Goal: Task Accomplishment & Management: Manage account settings

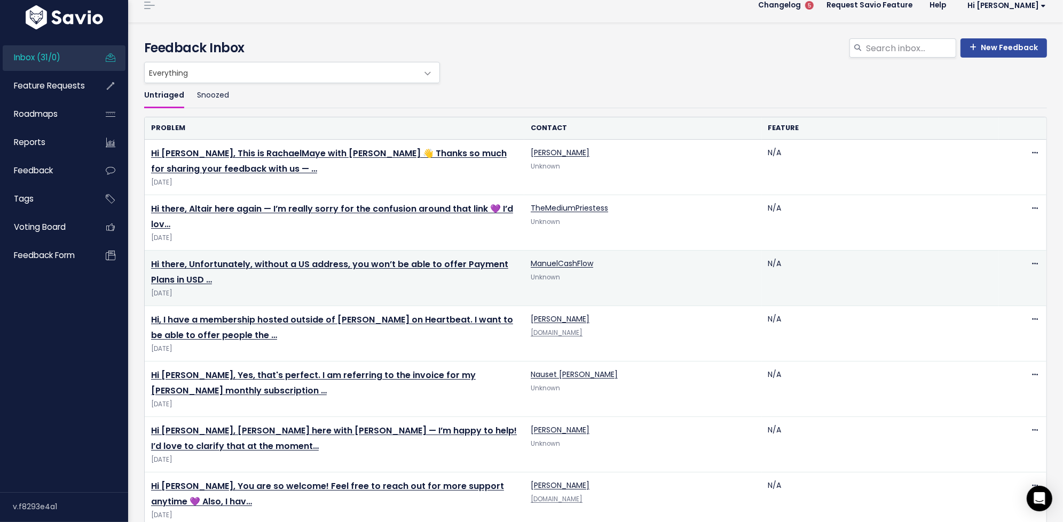
scroll to position [14, 0]
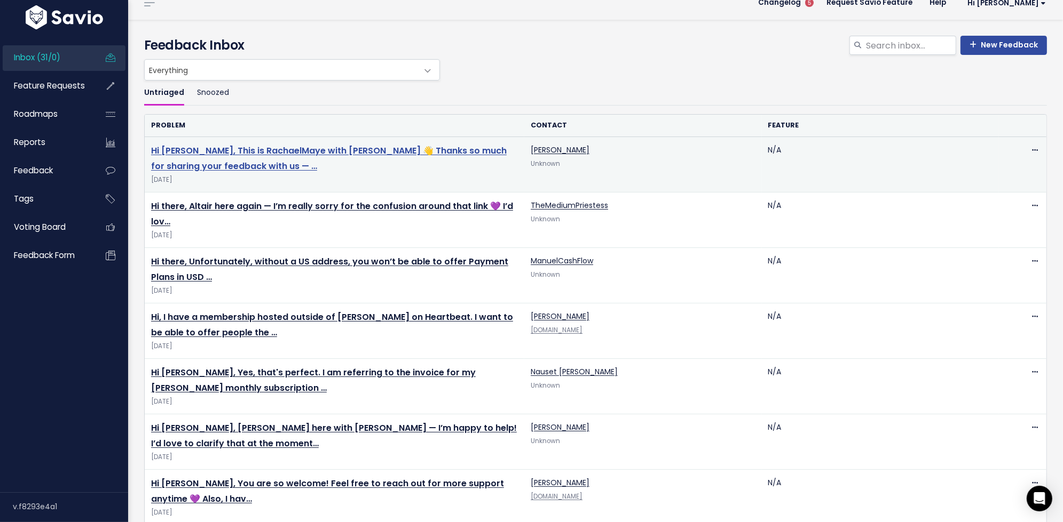
click at [397, 148] on link "Hi [PERSON_NAME], This is RachaelMaye with [PERSON_NAME] 👋 Thanks so much for s…" at bounding box center [328, 159] width 355 height 28
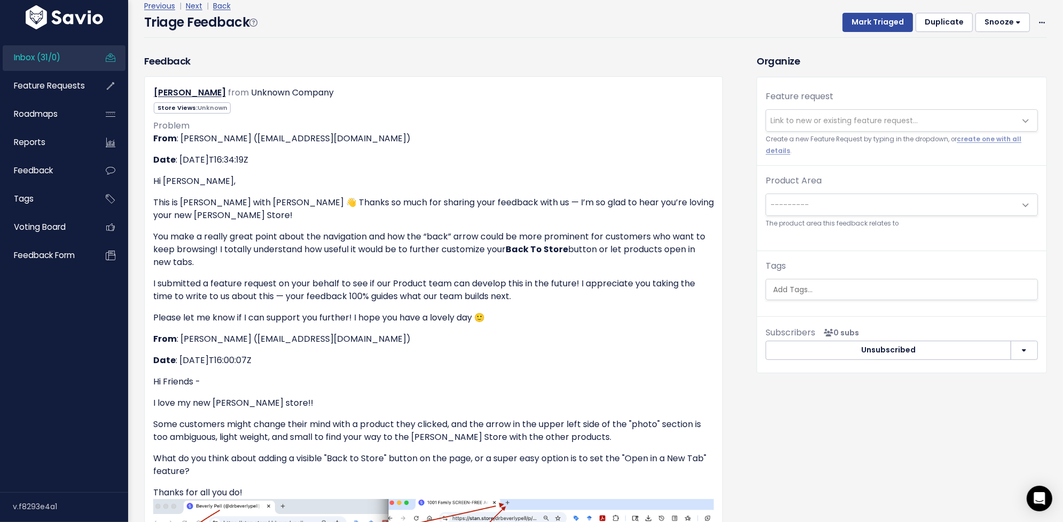
scroll to position [54, 0]
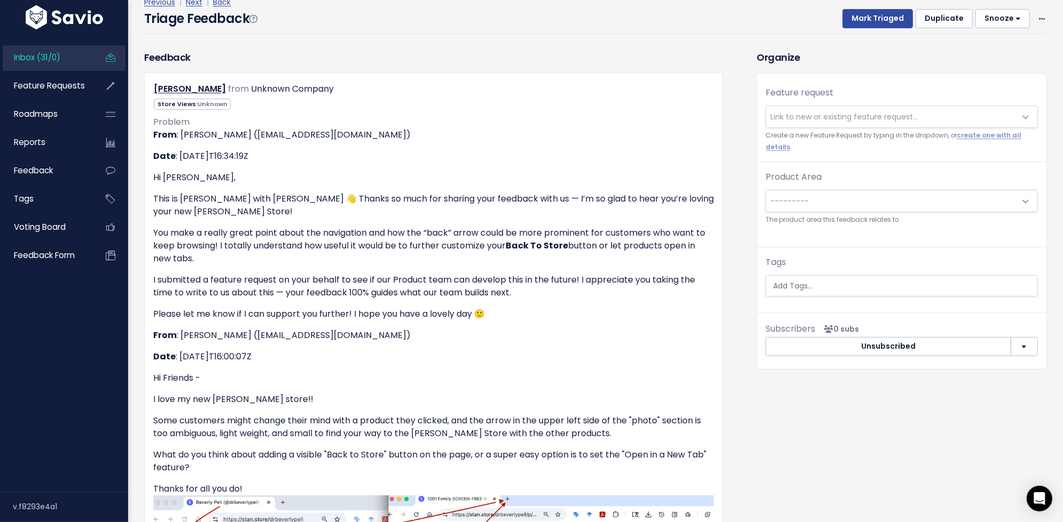
click at [806, 112] on span "Link to new or existing feature request..." at bounding box center [843, 117] width 147 height 11
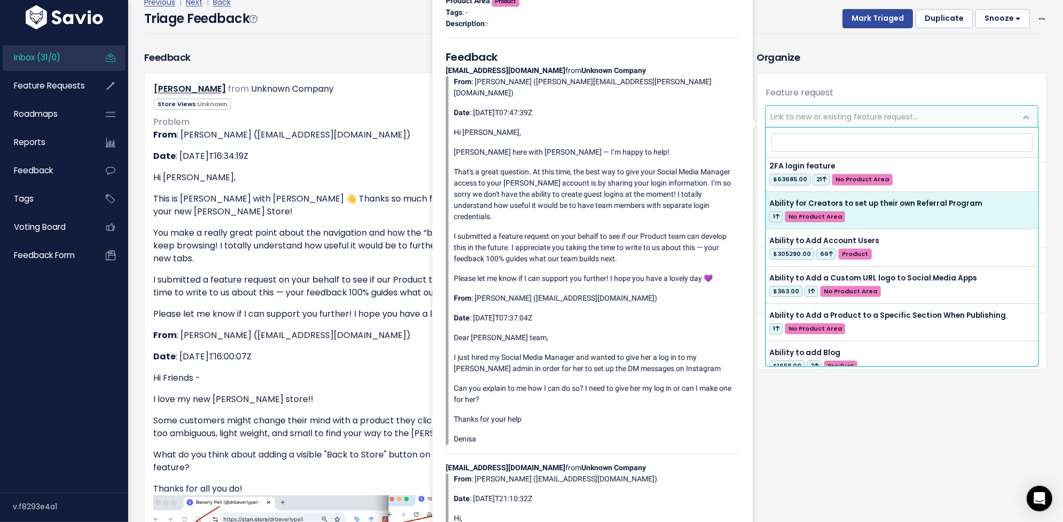
scroll to position [0, 0]
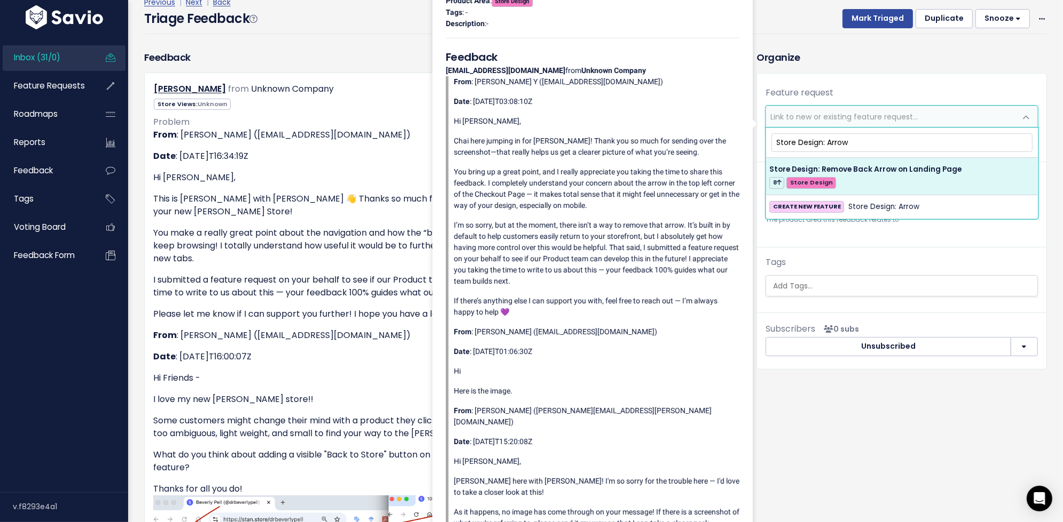
drag, startPoint x: 885, startPoint y: 145, endPoint x: 774, endPoint y: 138, distance: 111.2
click at [774, 138] on input "Store Design: Arrow" at bounding box center [901, 142] width 261 height 19
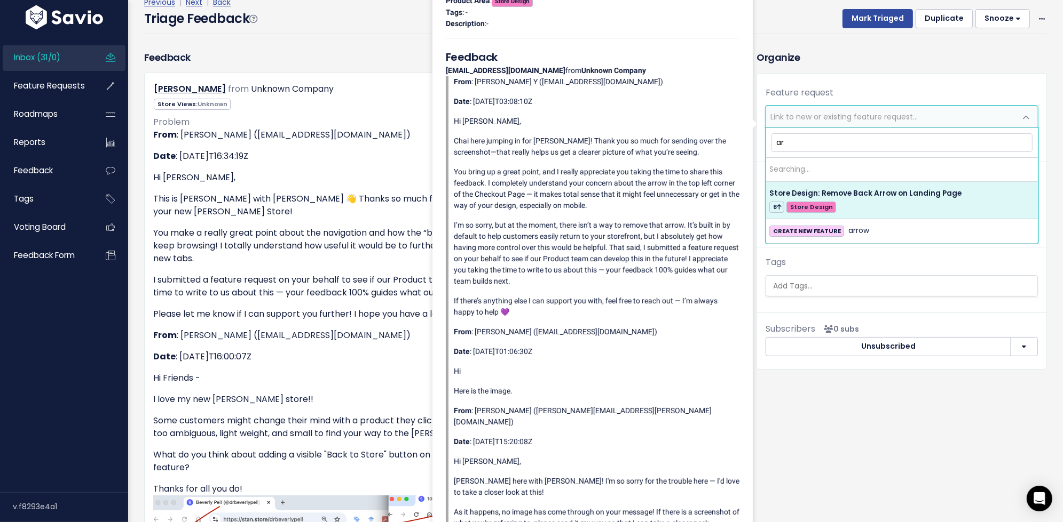
type input "a"
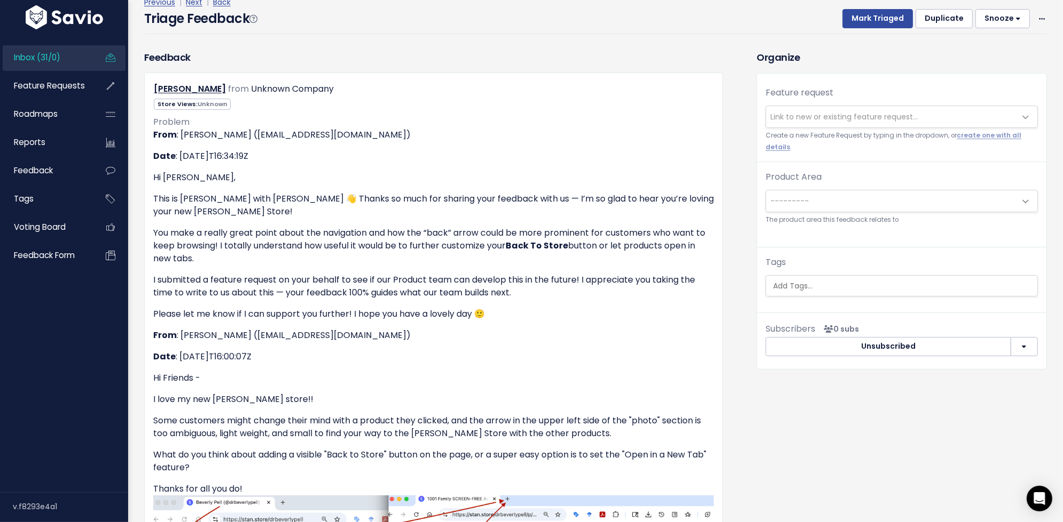
click at [799, 81] on div "Feature request --------- Link to new or existing feature request... Create a n…" at bounding box center [901, 196] width 289 height 244
click at [842, 118] on span "Link to new or existing feature request..." at bounding box center [843, 117] width 147 height 11
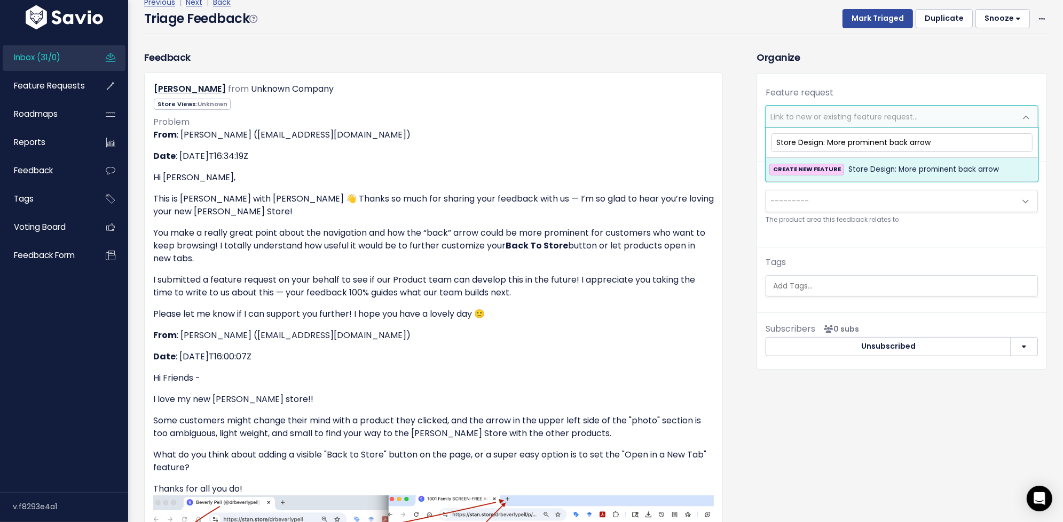
type input "Store Design: More prominent back arrow"
click at [867, 173] on span "Store Design: More prominent back arrow" at bounding box center [923, 169] width 150 height 13
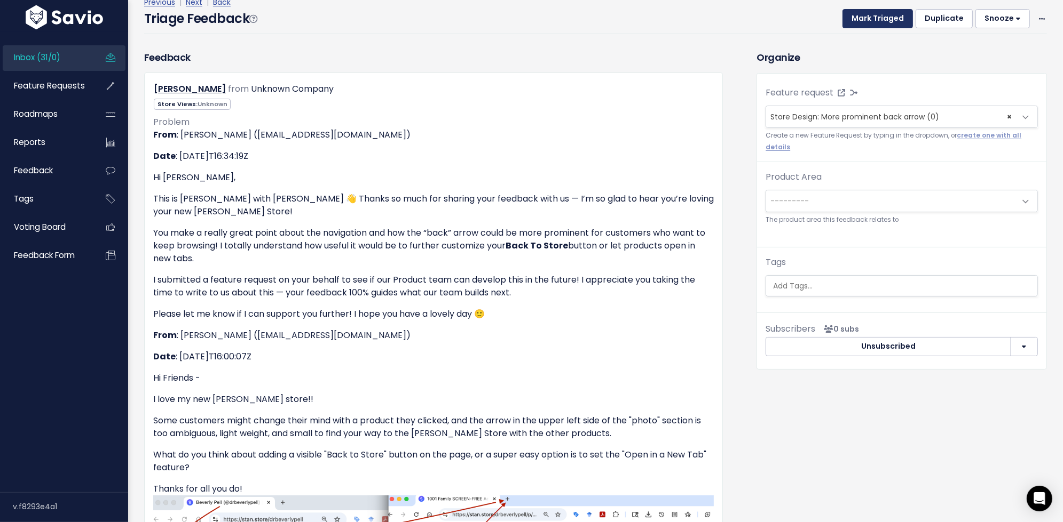
click at [885, 17] on button "Mark Triaged" at bounding box center [877, 18] width 70 height 19
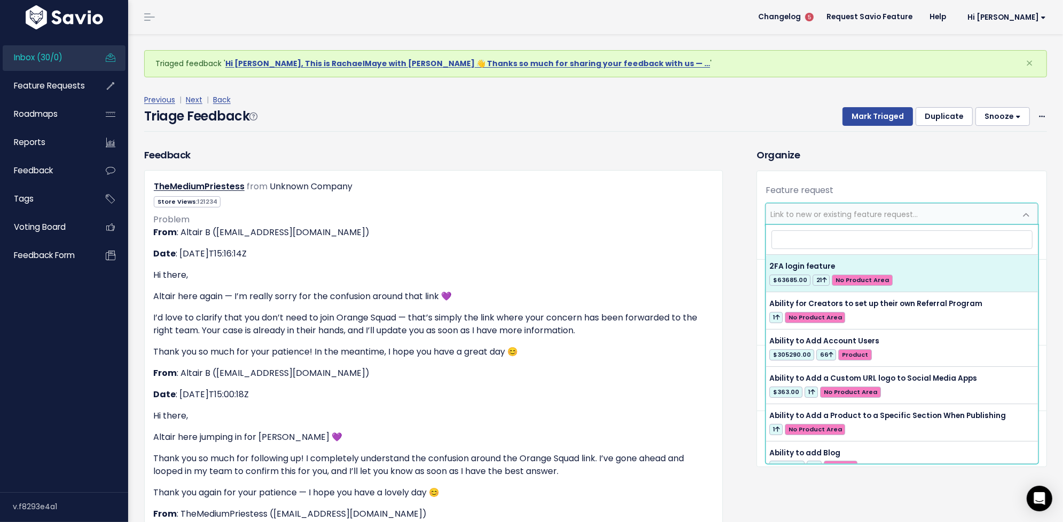
click at [816, 213] on span "Link to new or existing feature request..." at bounding box center [843, 214] width 147 height 11
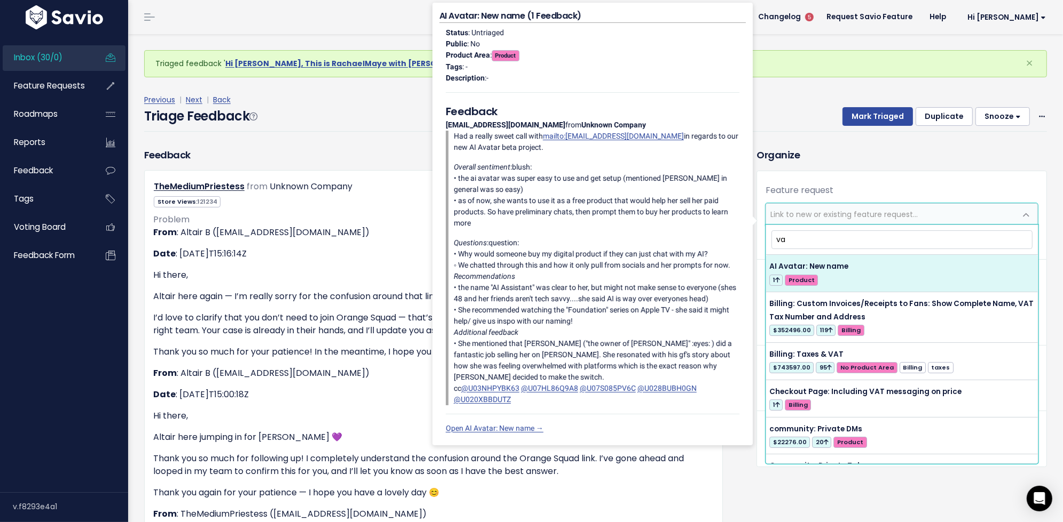
type input "v"
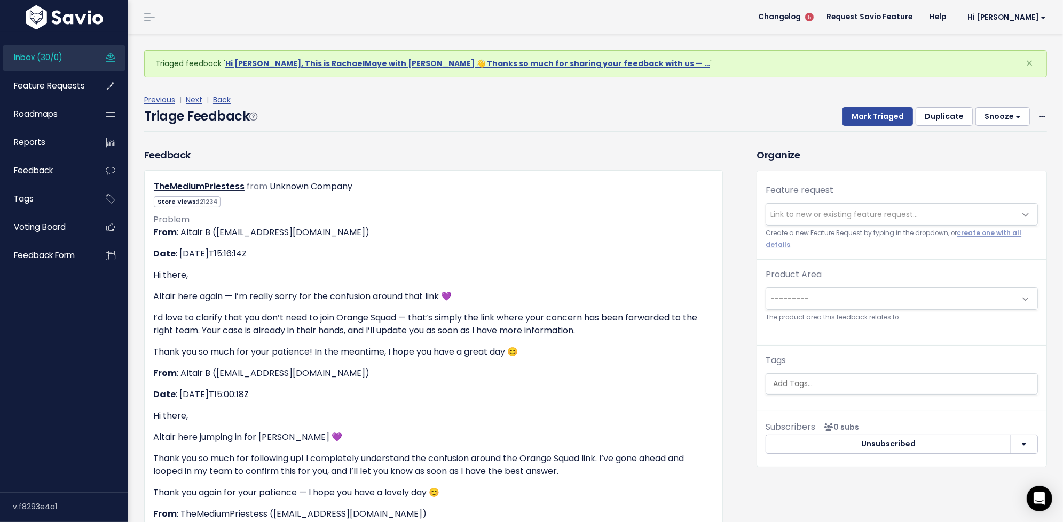
click at [65, 54] on link "Inbox (30/0)" at bounding box center [46, 57] width 86 height 25
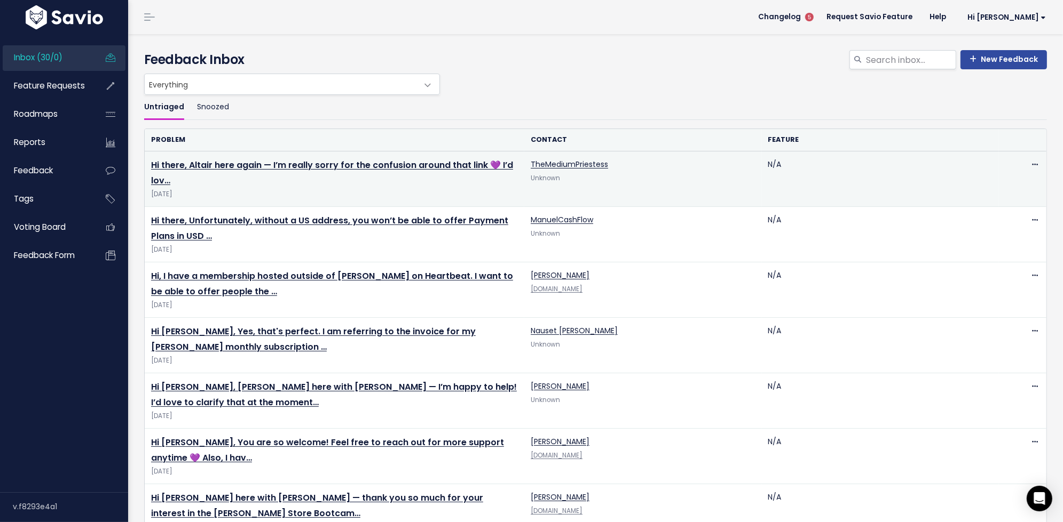
drag, startPoint x: 334, startPoint y: 165, endPoint x: 334, endPoint y: 172, distance: 7.5
click at [334, 165] on link "Hi there, Altair here again — I’m really sorry for the confusion around that li…" at bounding box center [332, 173] width 362 height 28
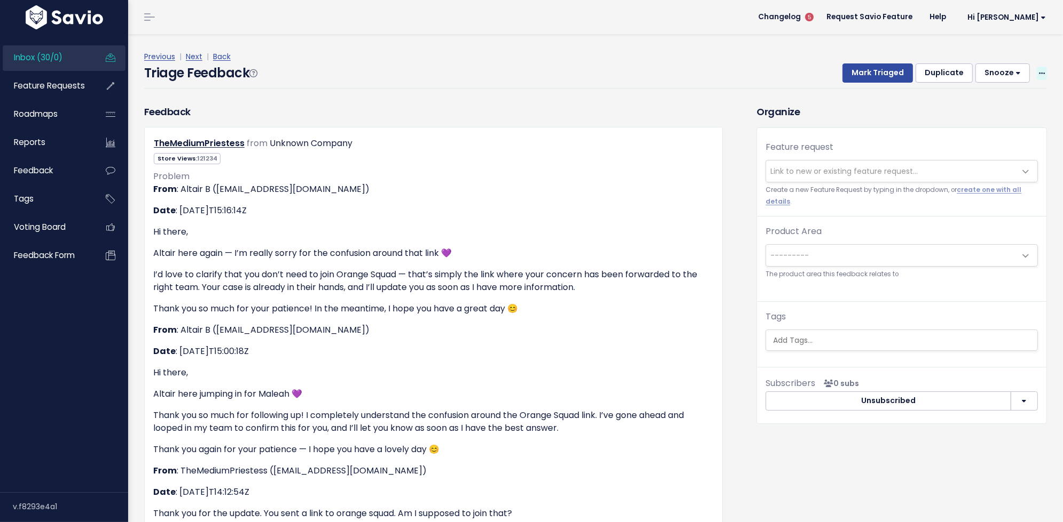
click at [1045, 72] on span at bounding box center [1041, 73] width 10 height 13
click at [1030, 43] on div "Previous | Next | Back Triage Feedback Mark Triaged Duplicate Snooze 1 day 3 da…" at bounding box center [599, 69] width 910 height 70
click at [895, 167] on span "Link to new or existing feature request..." at bounding box center [843, 171] width 147 height 11
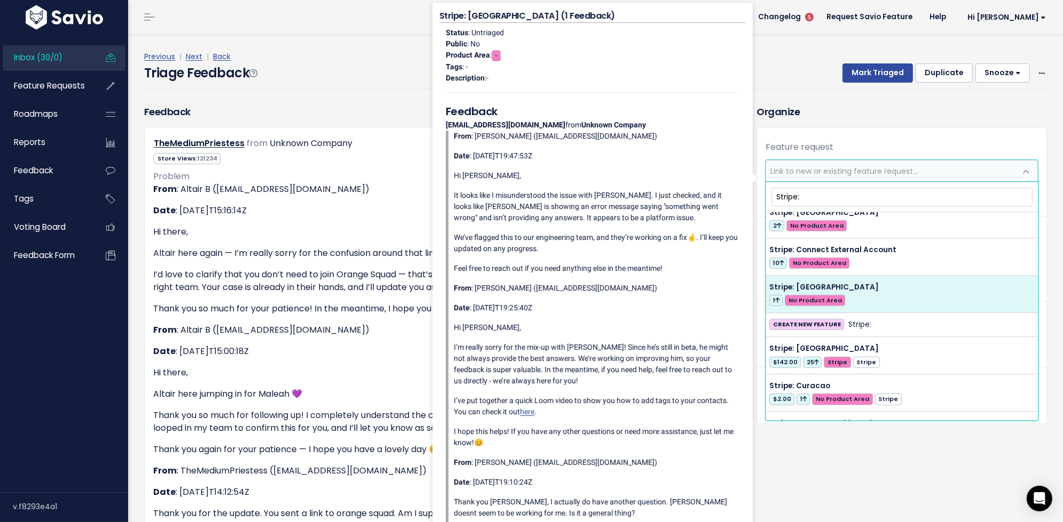
scroll to position [645, 0]
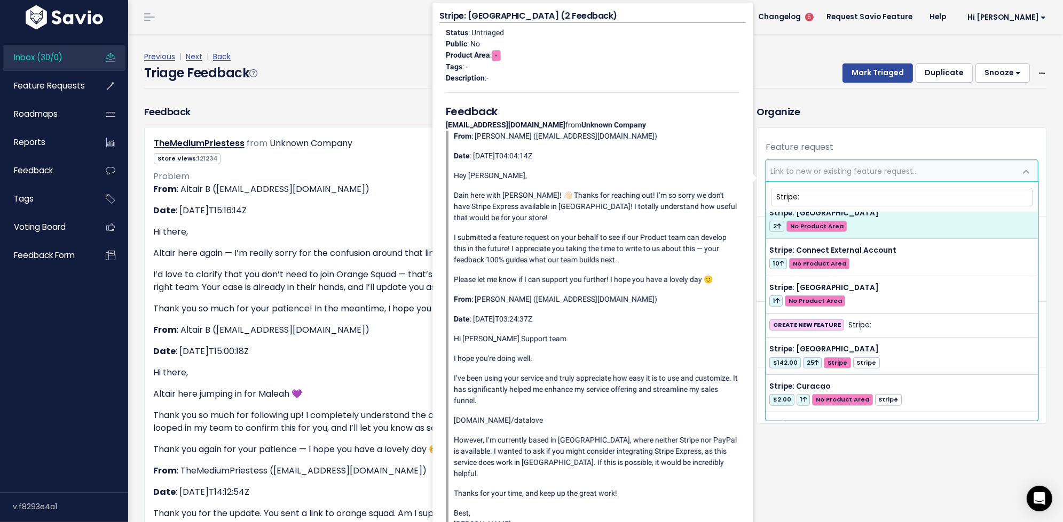
click at [782, 196] on input "Stripe:" at bounding box center [901, 197] width 261 height 19
type input ":"
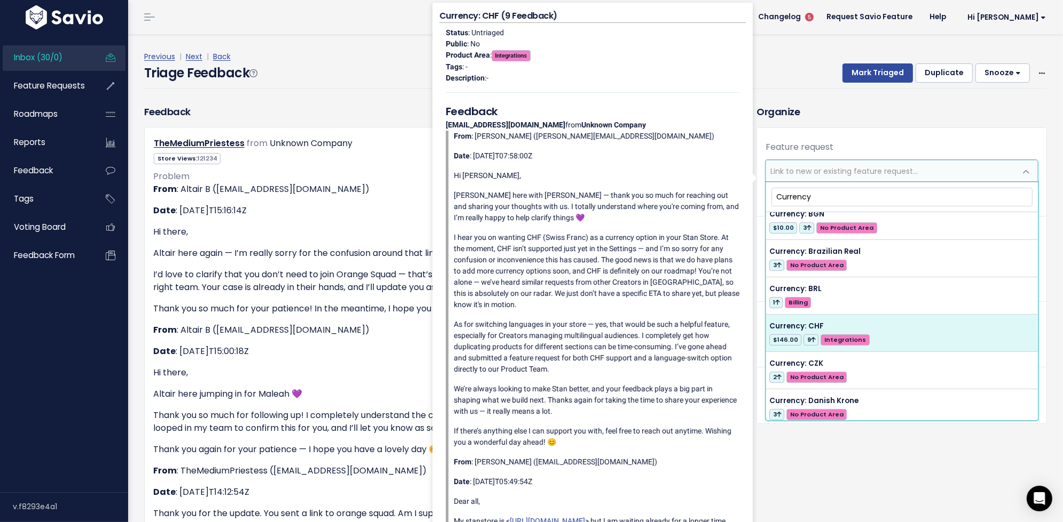
scroll to position [272, 0]
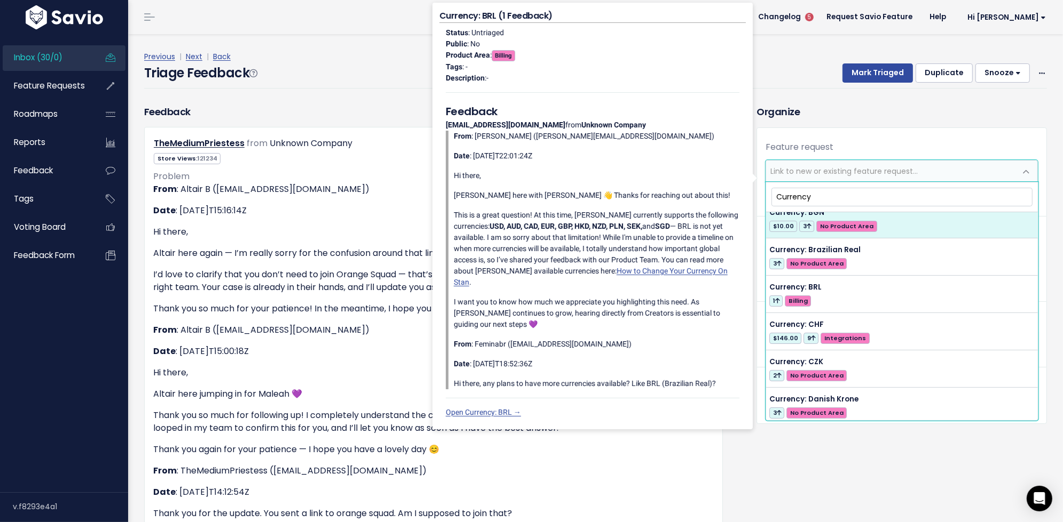
click at [799, 195] on input "Currency" at bounding box center [901, 197] width 261 height 19
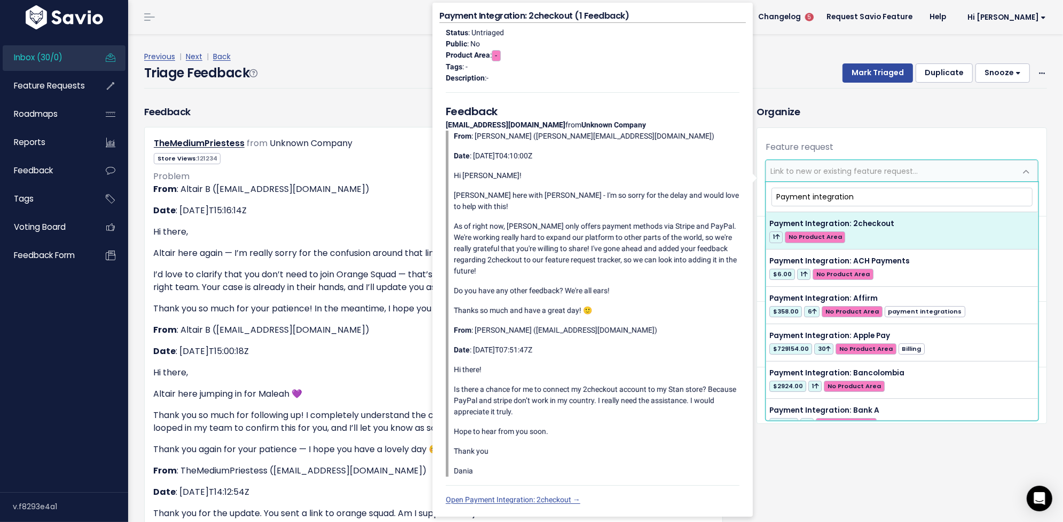
type input "Payment integration:"
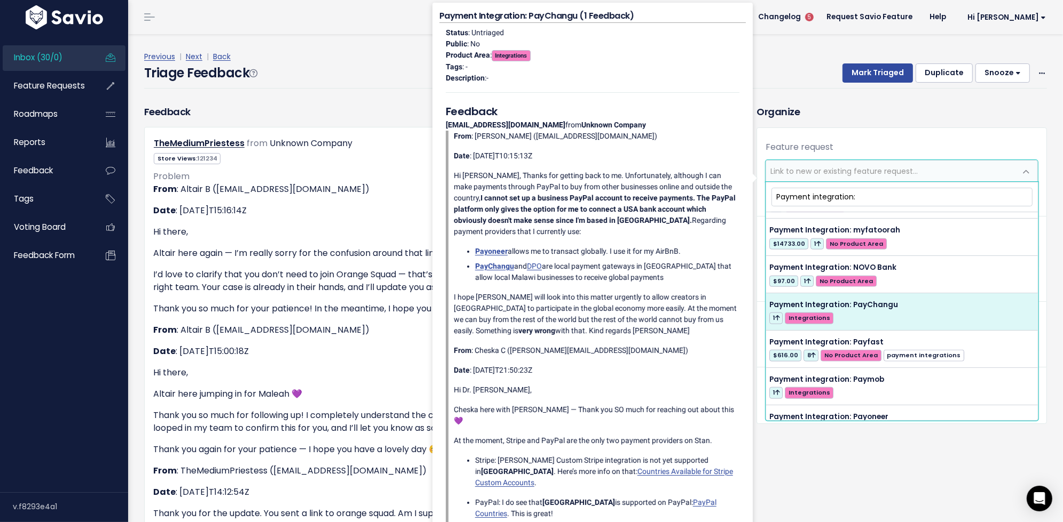
scroll to position [1360, 0]
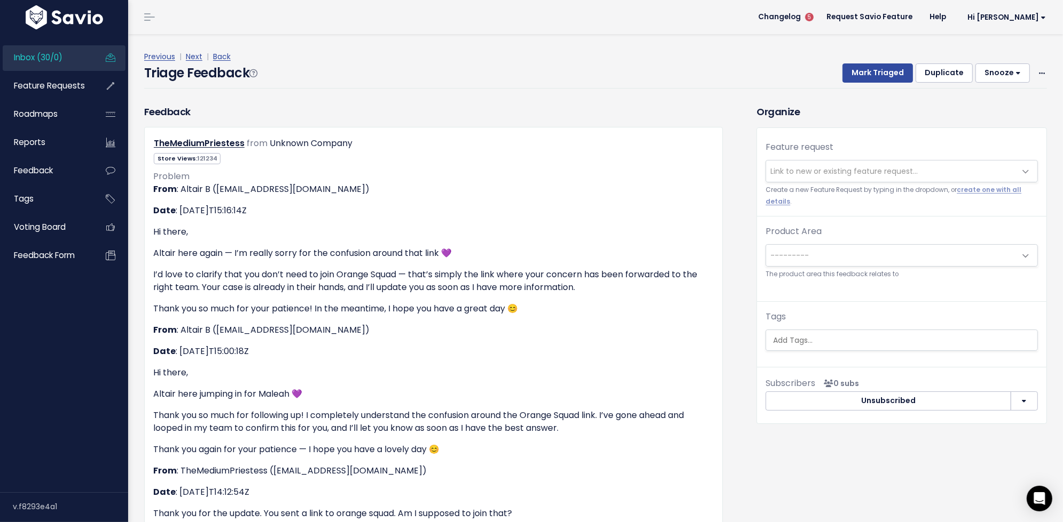
click at [850, 110] on h3 "Organize" at bounding box center [901, 112] width 290 height 14
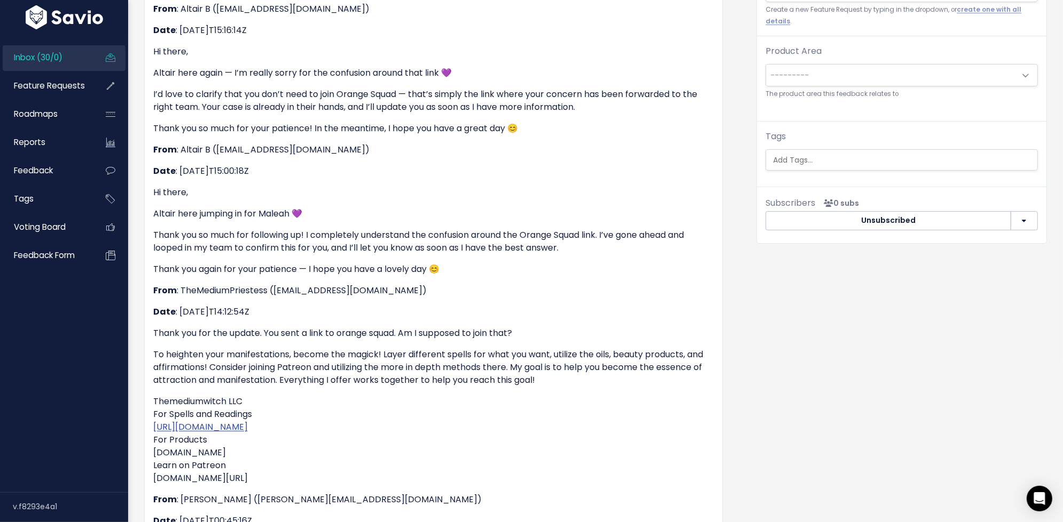
scroll to position [0, 0]
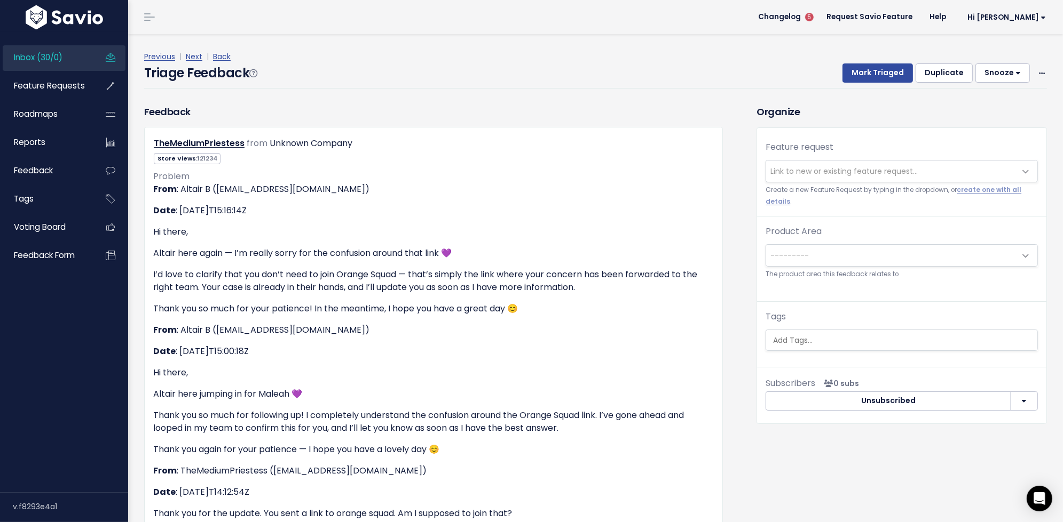
click at [38, 61] on span "Inbox (30/0)" at bounding box center [38, 57] width 49 height 11
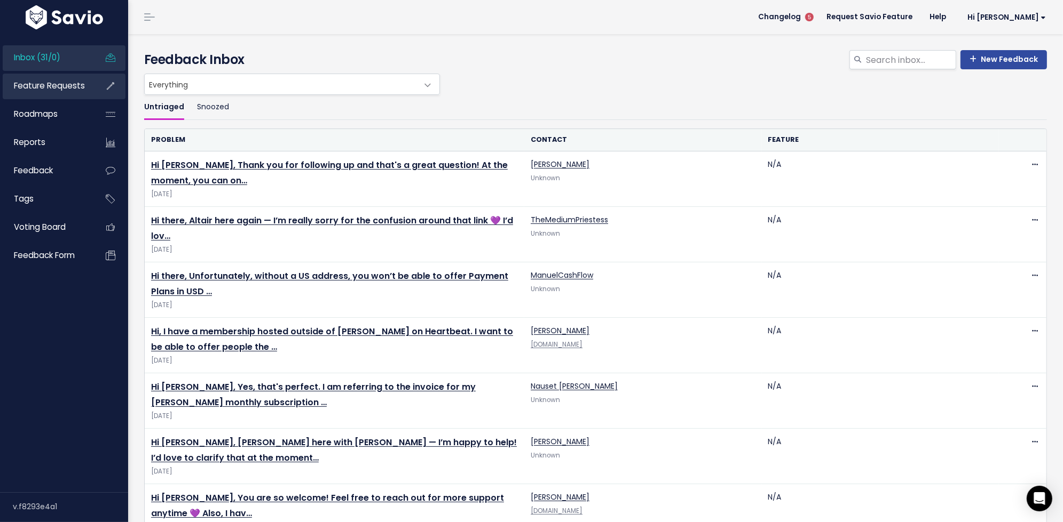
click at [42, 83] on span "Feature Requests" at bounding box center [49, 85] width 71 height 11
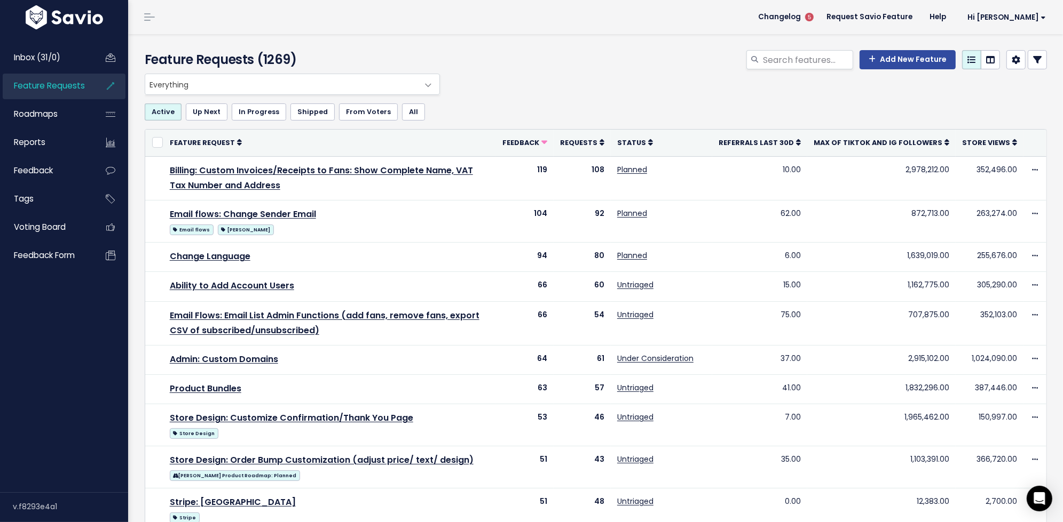
click at [412, 88] on span "Everything" at bounding box center [281, 84] width 273 height 20
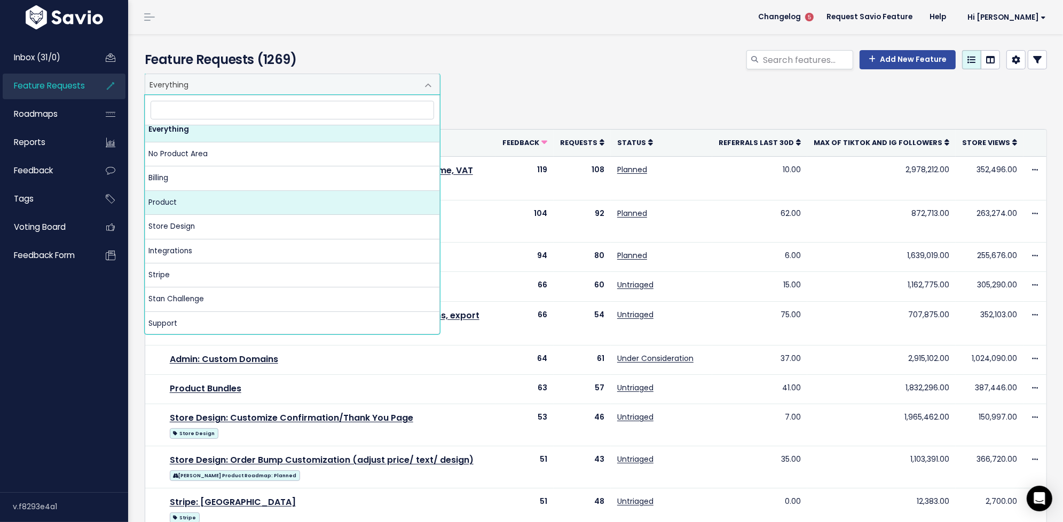
scroll to position [7, 0]
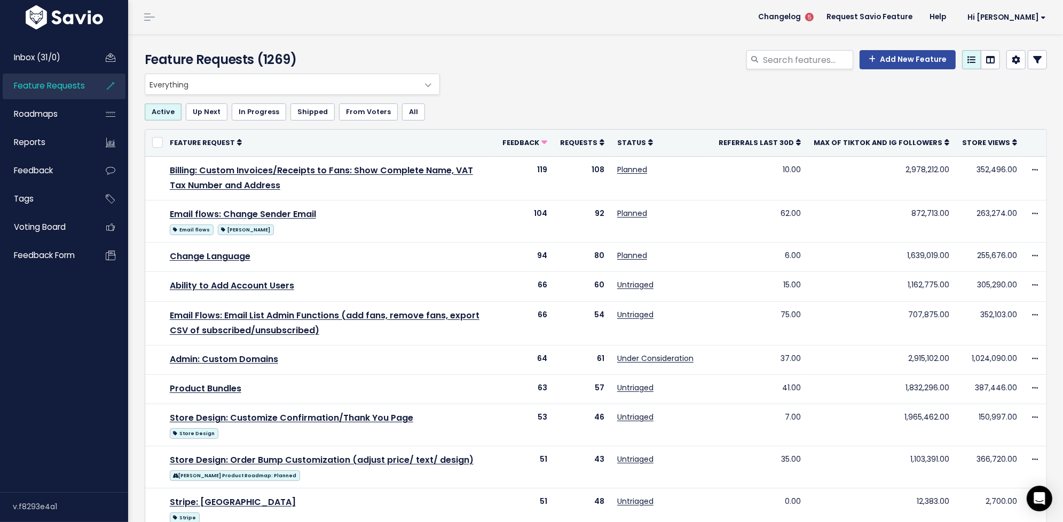
click at [529, 98] on div "Active Up Next In Progress Shipped From Voters All" at bounding box center [596, 112] width 902 height 34
click at [1040, 60] on icon at bounding box center [1037, 60] width 9 height 9
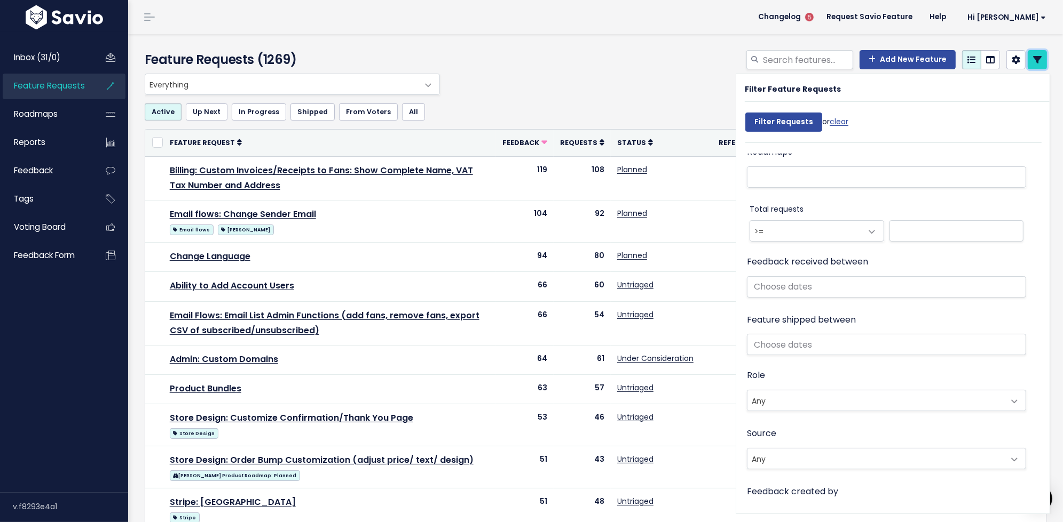
scroll to position [535, 0]
click at [806, 290] on input "text" at bounding box center [886, 283] width 279 height 21
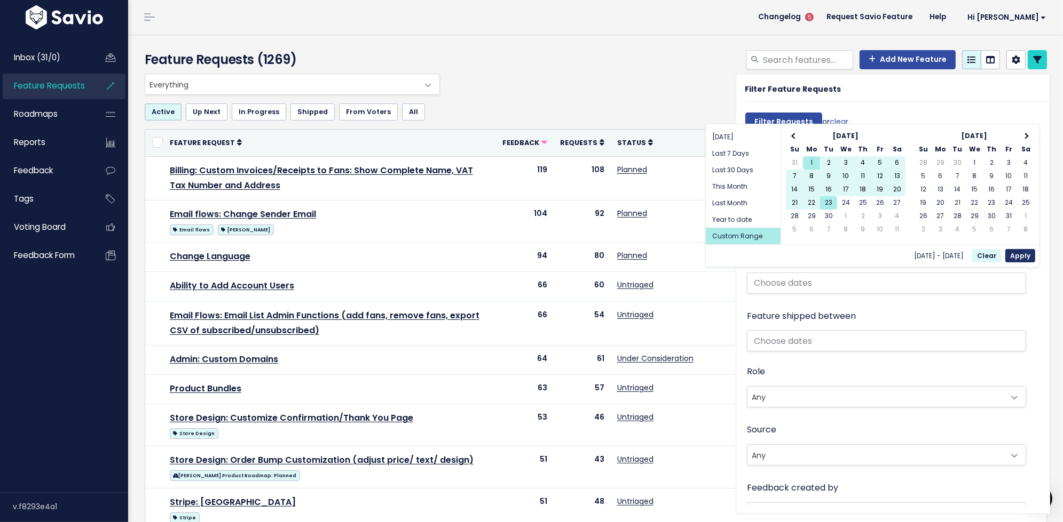
click at [1022, 255] on button "Apply" at bounding box center [1020, 255] width 30 height 13
type input "Sep 1 2025 - Sep 23 2025"
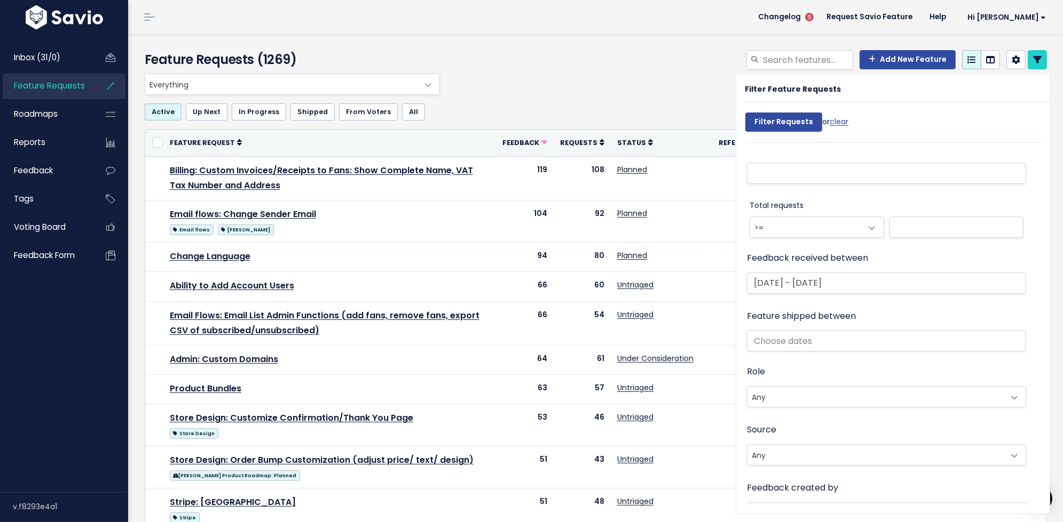
scroll to position [569, 0]
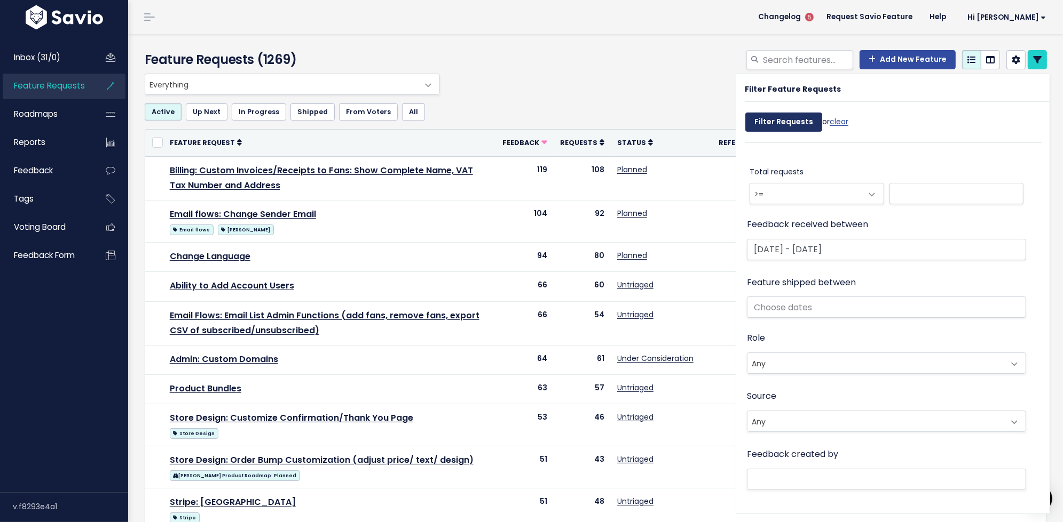
click at [793, 123] on input "Filter Requests" at bounding box center [783, 122] width 77 height 19
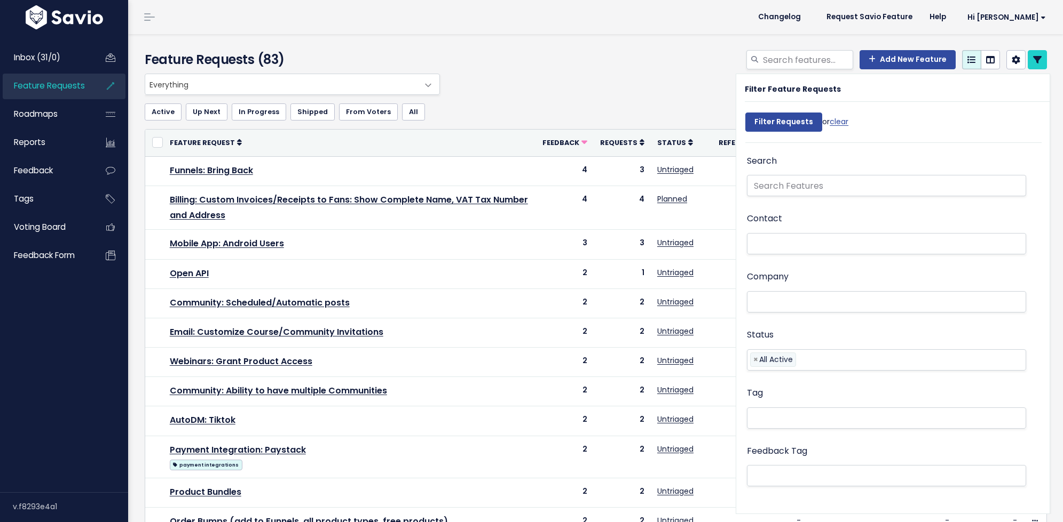
select select
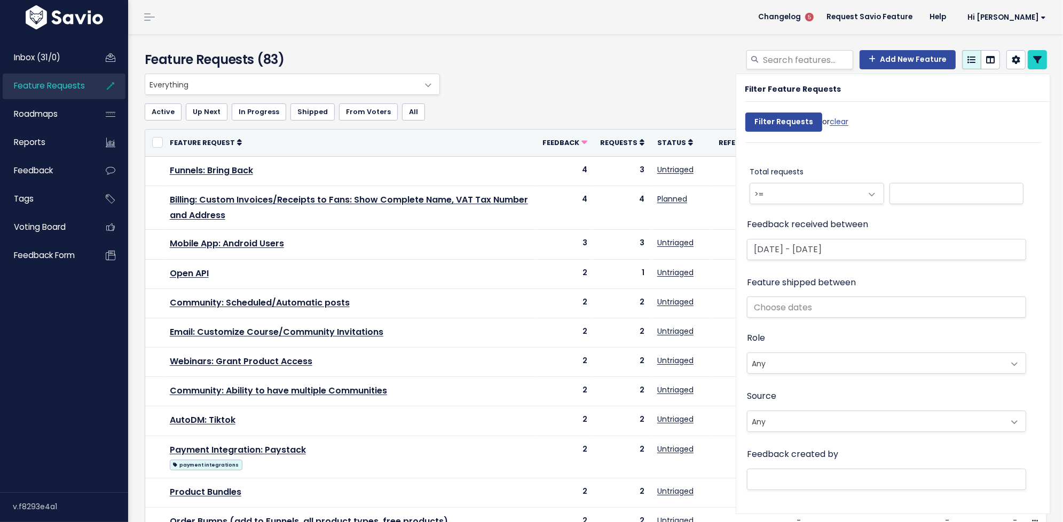
click at [699, 87] on div "Everything No Product Area Billing Product Store Design Integrations Stripe [PE…" at bounding box center [593, 84] width 902 height 21
drag, startPoint x: 276, startPoint y: 56, endPoint x: 267, endPoint y: 56, distance: 8.5
click at [267, 56] on h4 "Feature Requests (83)" at bounding box center [290, 59] width 290 height 19
click at [325, 53] on h4 "Feature Requests (83)" at bounding box center [290, 59] width 290 height 19
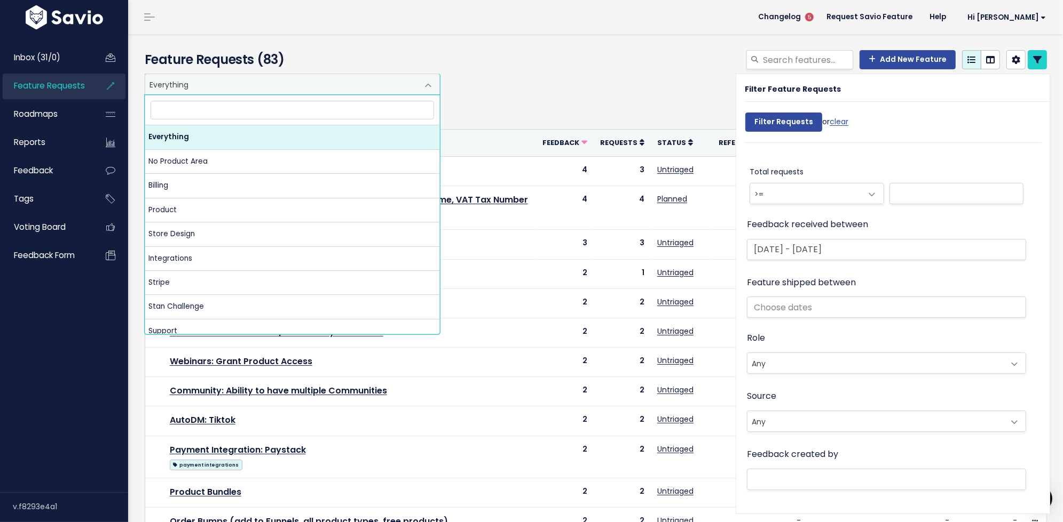
click at [429, 85] on span at bounding box center [427, 85] width 21 height 21
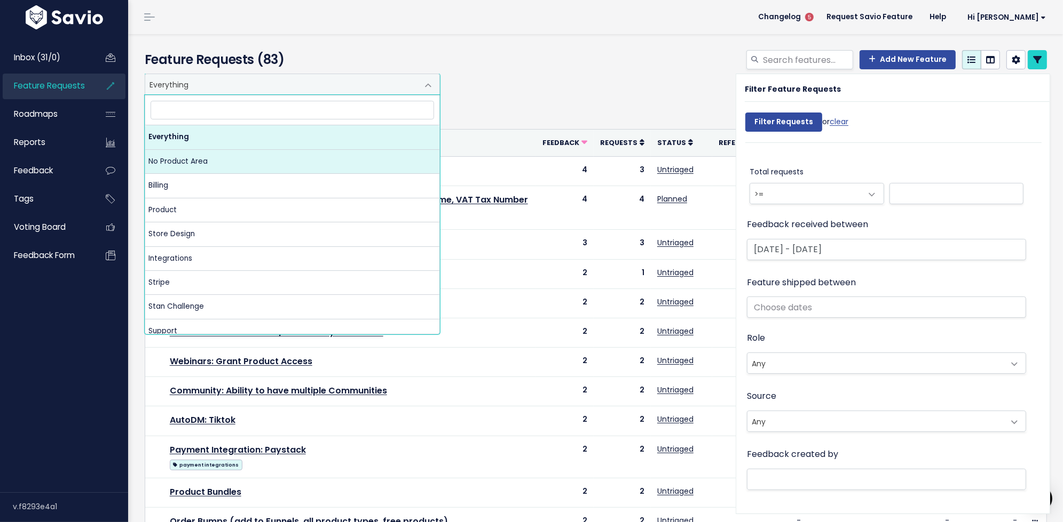
select select "NOT_SET:NOT_SET"
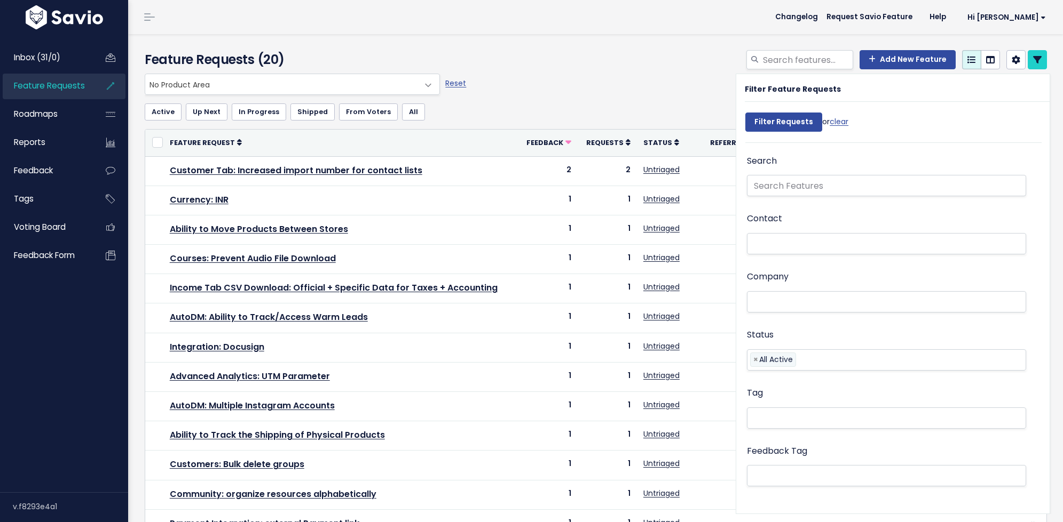
select select
click at [1042, 60] on link at bounding box center [1036, 59] width 19 height 19
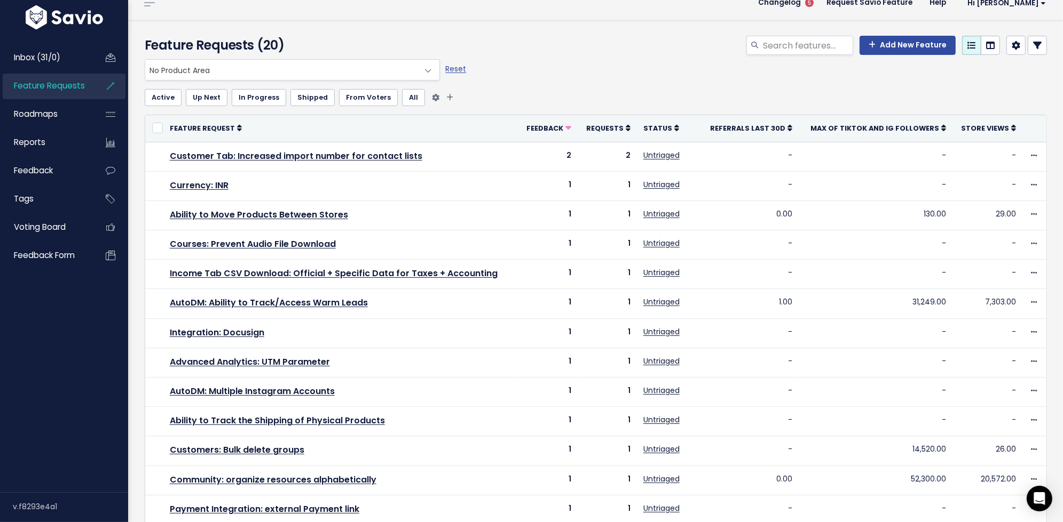
scroll to position [17, 0]
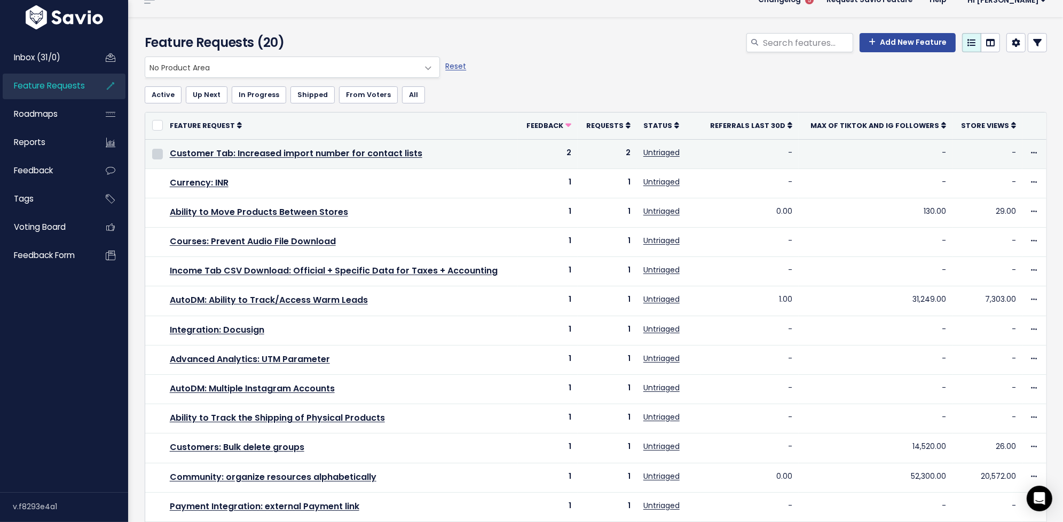
click at [157, 155] on input "checkbox" at bounding box center [157, 154] width 11 height 11
checkbox input "true"
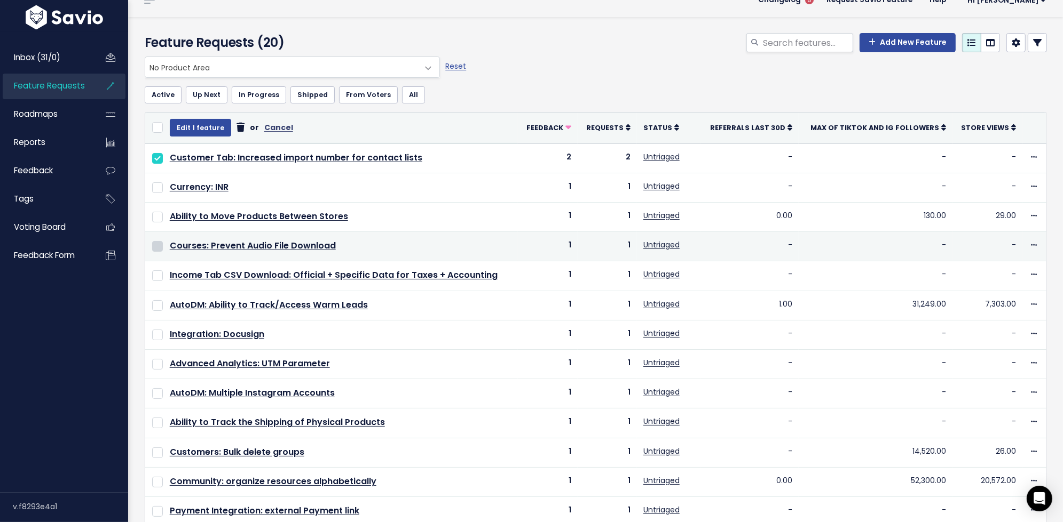
click at [156, 242] on input "checkbox" at bounding box center [157, 246] width 11 height 11
checkbox input "true"
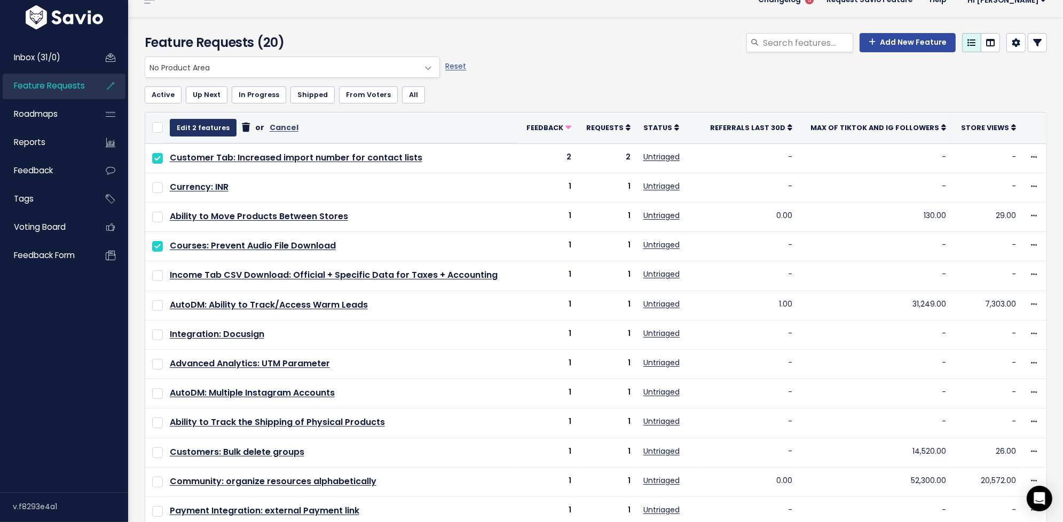
click at [211, 127] on button "Edit 2 features" at bounding box center [203, 127] width 67 height 17
select select
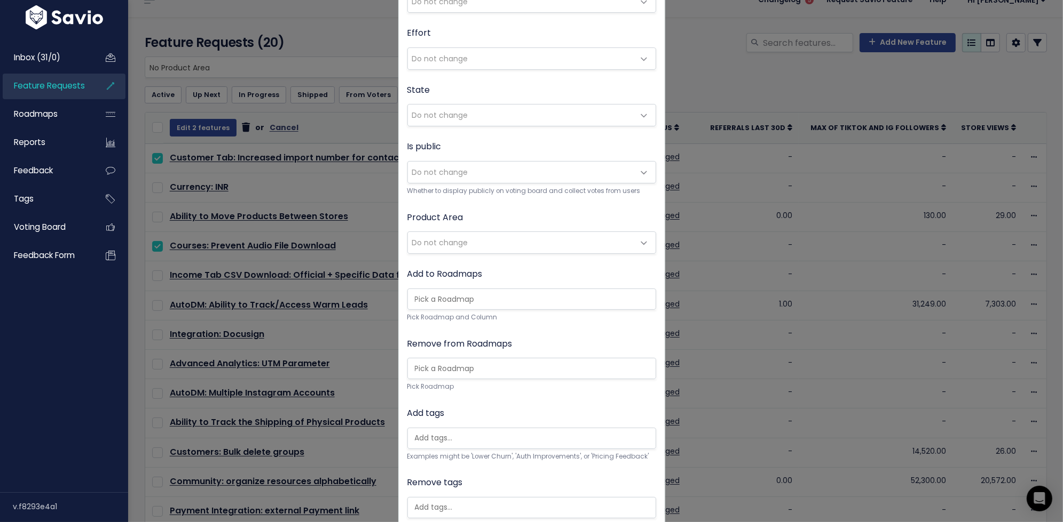
scroll to position [87, 0]
click at [536, 236] on span "Do not change" at bounding box center [521, 241] width 226 height 21
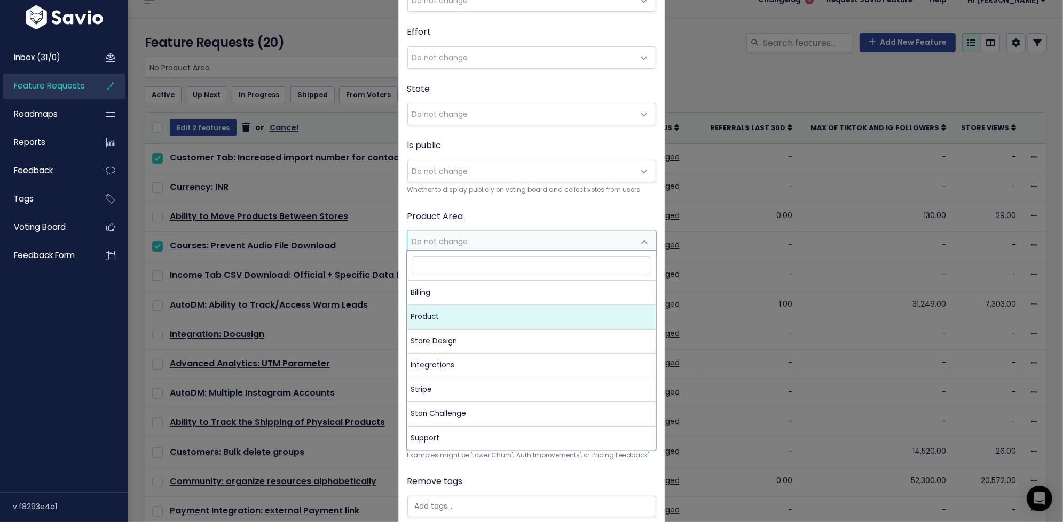
select select "MAIN:PRODUCT"
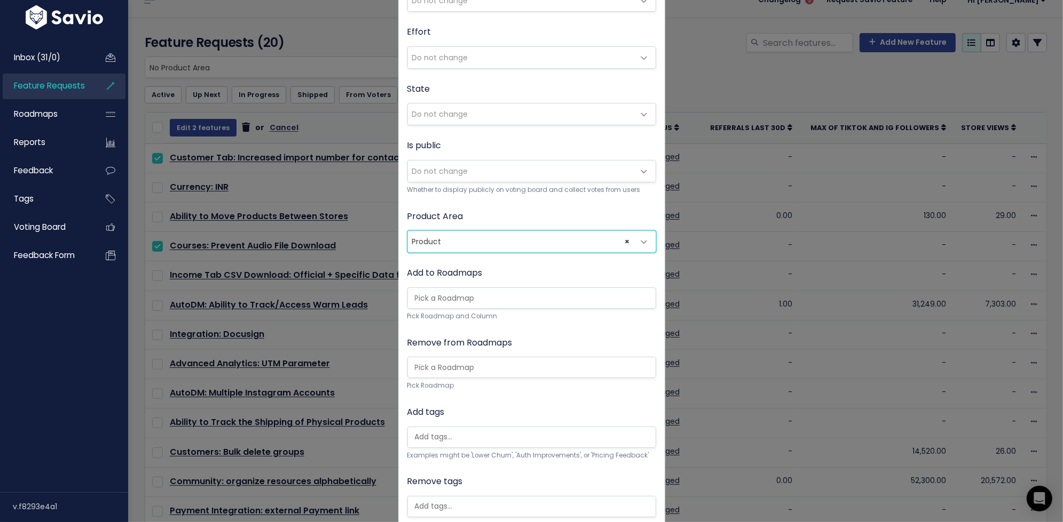
scroll to position [152, 0]
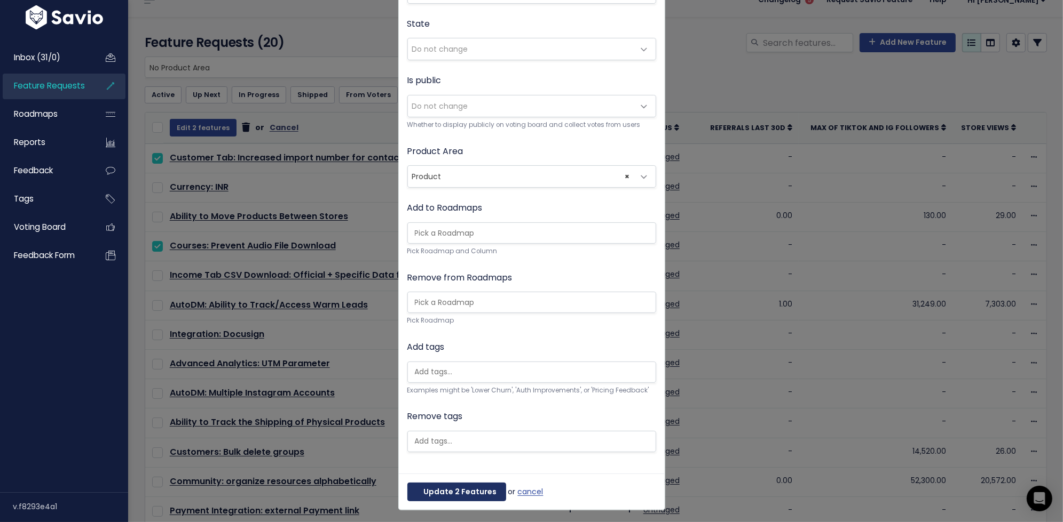
click at [441, 488] on button "Update 2 Features" at bounding box center [456, 492] width 99 height 19
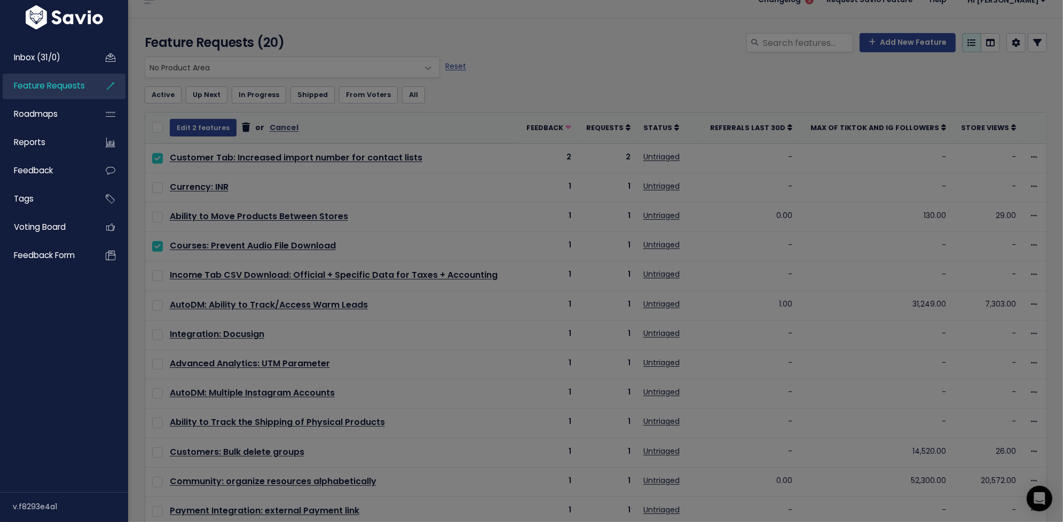
select select
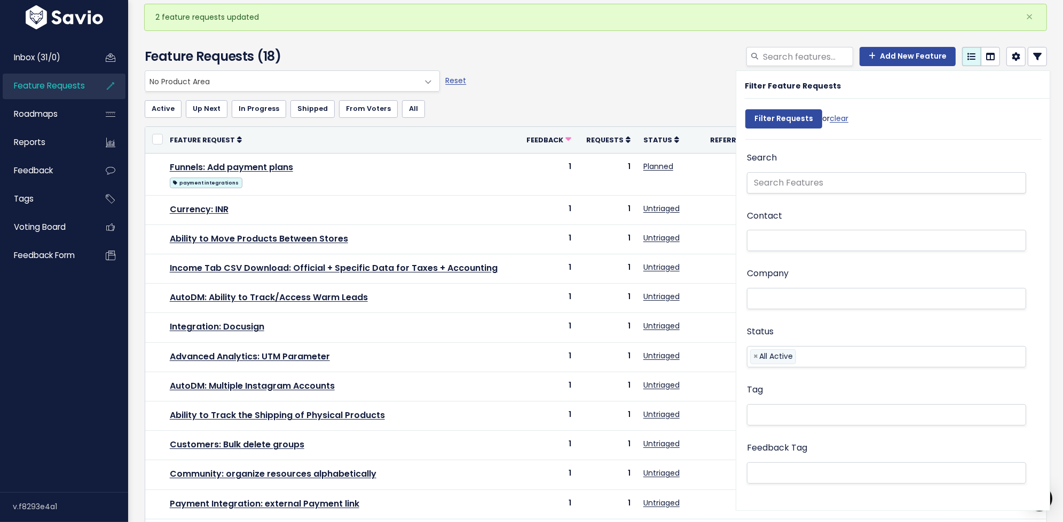
scroll to position [49, 0]
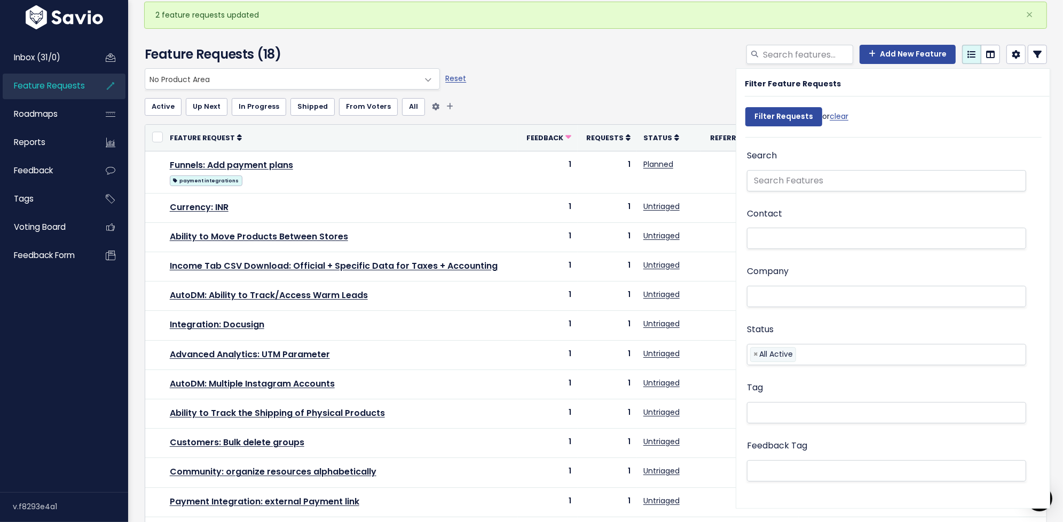
click at [516, 107] on ul "Active Up Next In Progress Shipped From [GEOGRAPHIC_DATA] All" at bounding box center [596, 106] width 902 height 17
click at [523, 99] on ul "Active Up Next In Progress Shipped From [GEOGRAPHIC_DATA] All" at bounding box center [596, 106] width 902 height 17
click at [1032, 56] on link at bounding box center [1036, 54] width 19 height 19
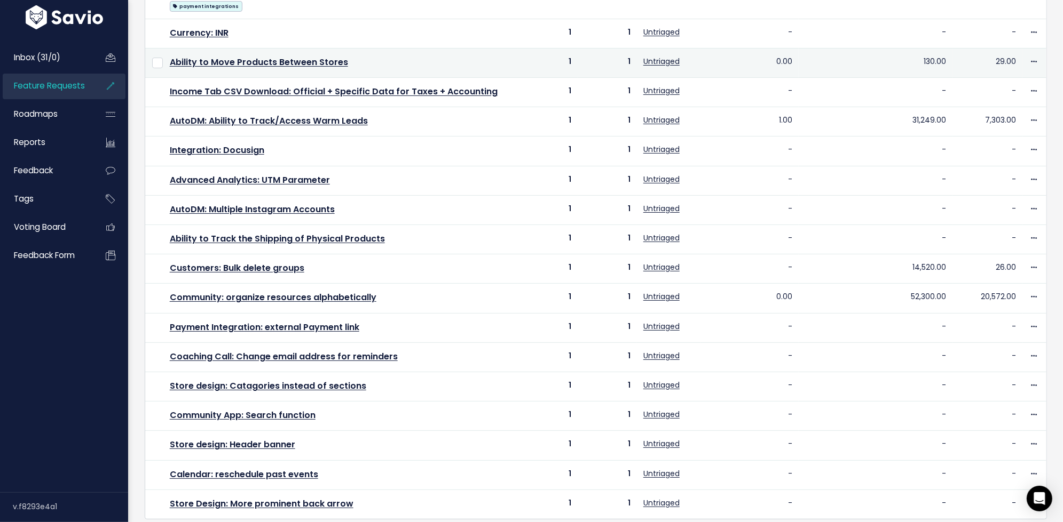
scroll to position [0, 0]
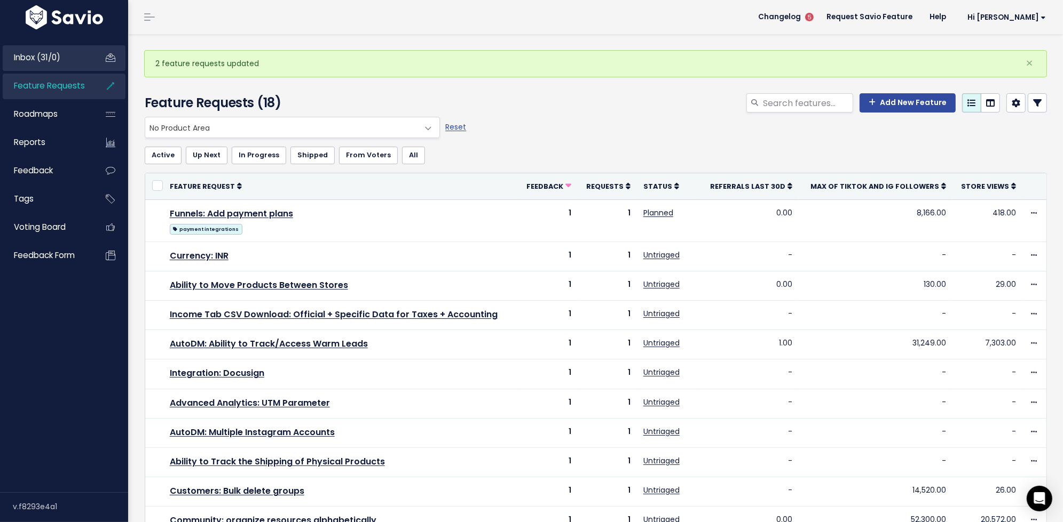
click at [66, 59] on link "Inbox (31/0)" at bounding box center [46, 57] width 86 height 25
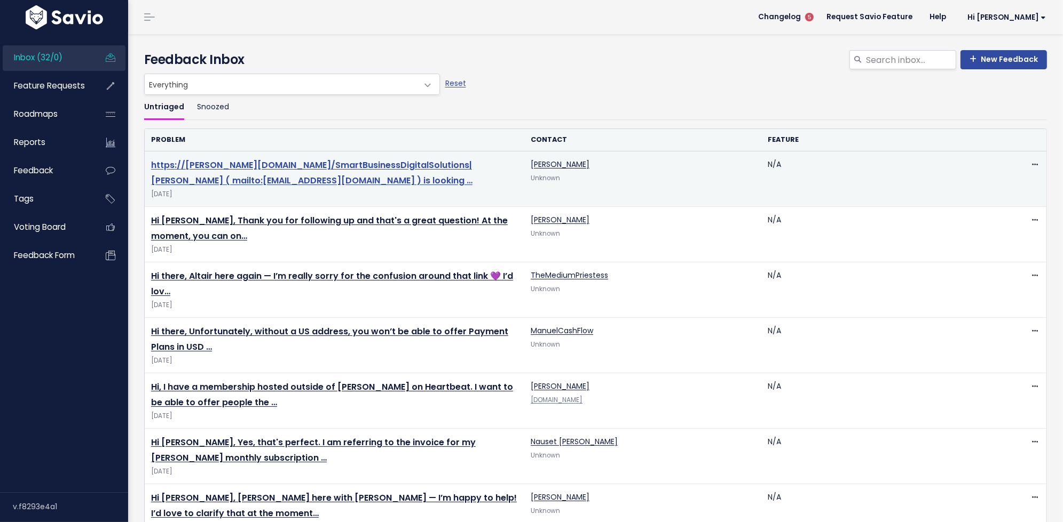
click at [338, 162] on link "https://[PERSON_NAME][DOMAIN_NAME]/SmartBusinessDigitalSolutions|[PERSON_NAME] …" at bounding box center [311, 173] width 321 height 28
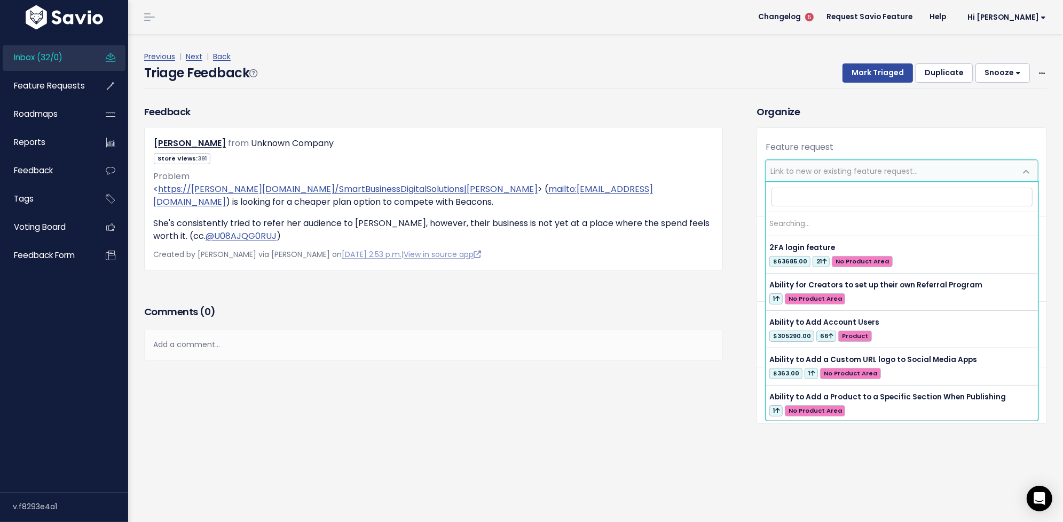
click at [876, 168] on span "Link to new or existing feature request..." at bounding box center [843, 171] width 147 height 11
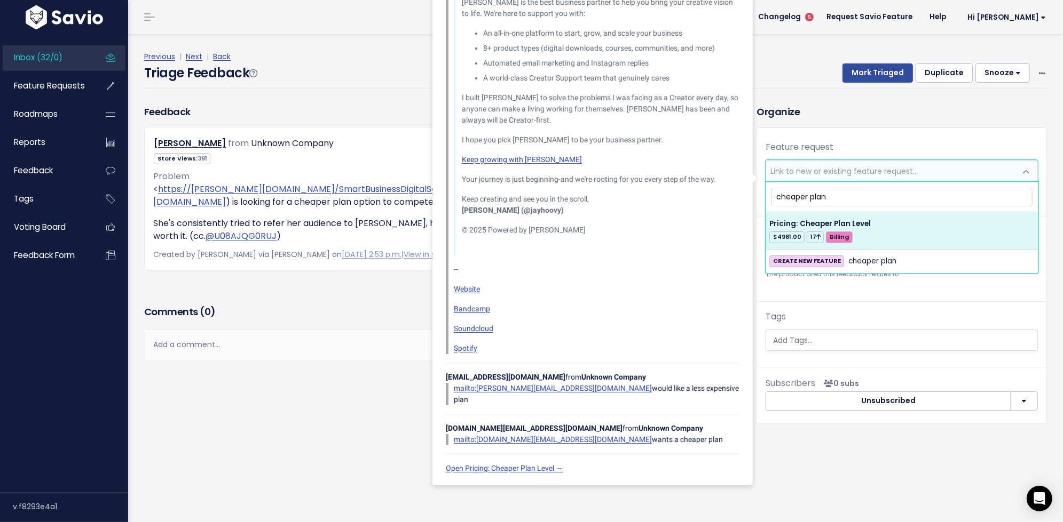
type input "cheaper plan"
select select "28849"
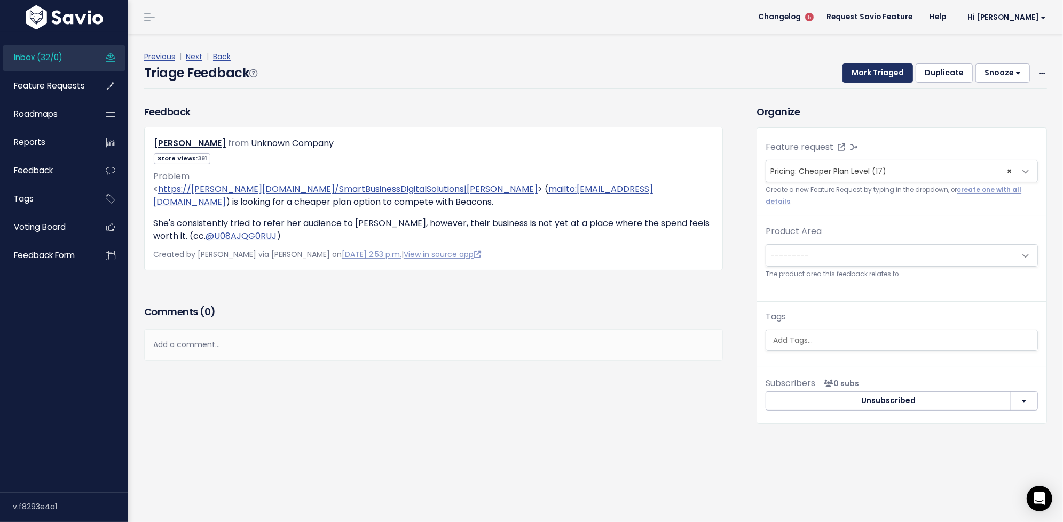
click at [883, 71] on button "Mark Triaged" at bounding box center [877, 73] width 70 height 19
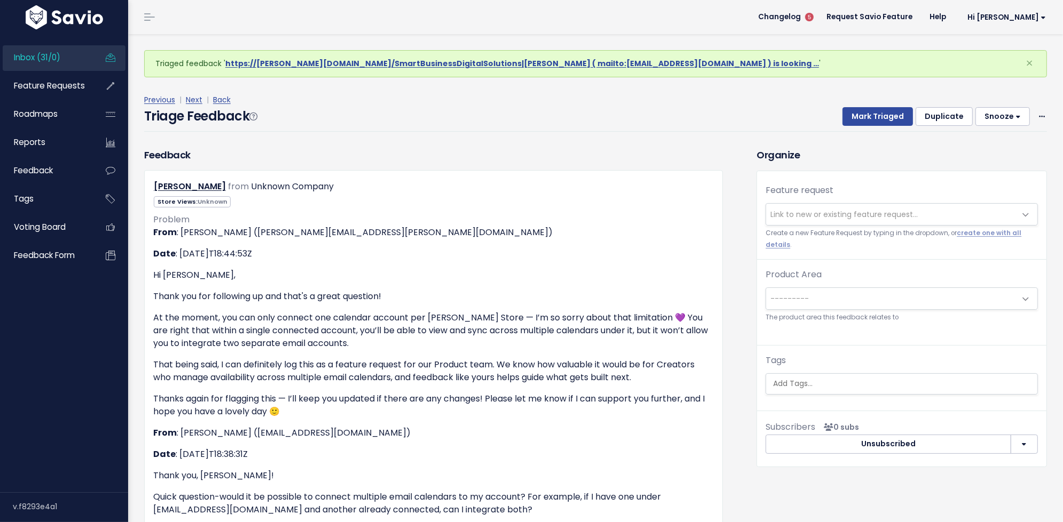
click at [84, 62] on link "Inbox (31/0)" at bounding box center [46, 57] width 86 height 25
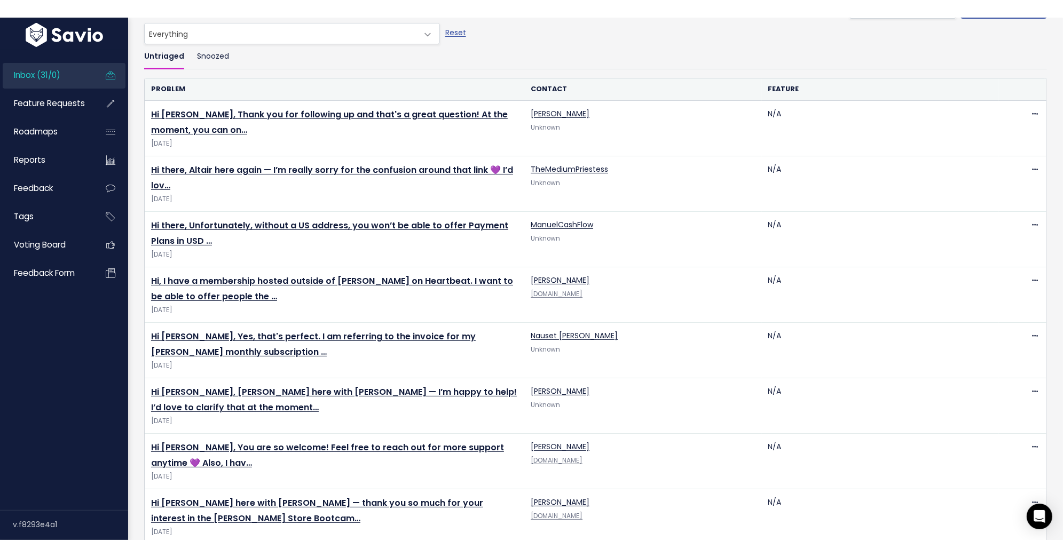
scroll to position [68, 0]
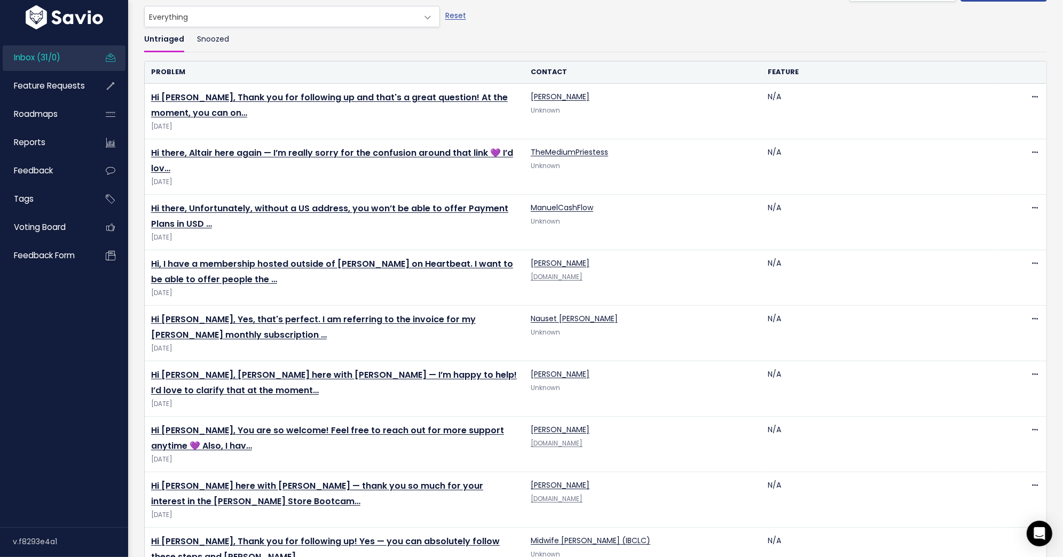
click at [411, 36] on ul "Untriaged Snoozed" at bounding box center [595, 39] width 902 height 25
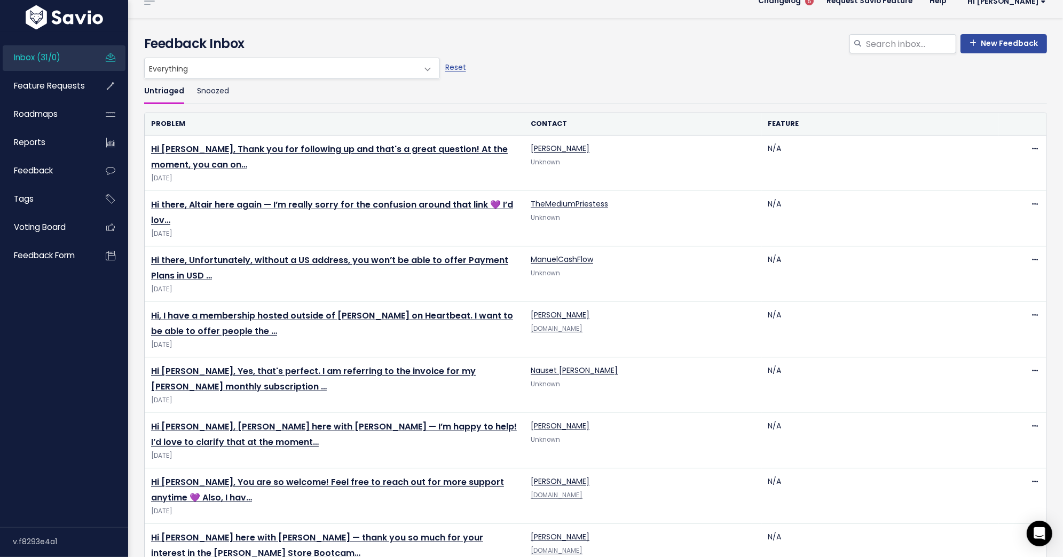
scroll to position [0, 0]
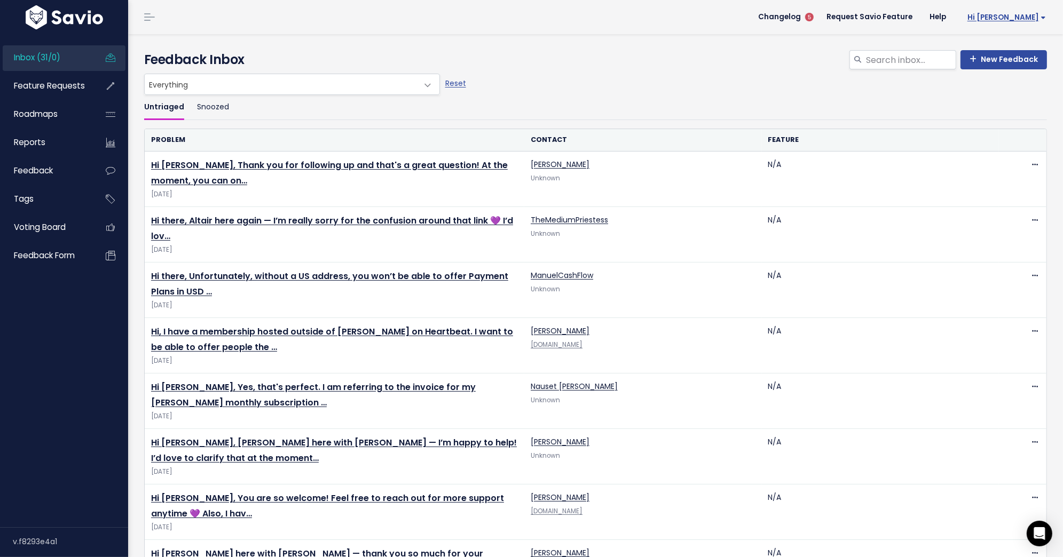
click at [1041, 18] on span "Hi [PERSON_NAME]" at bounding box center [1006, 17] width 78 height 8
click at [993, 108] on link "Manage Users" at bounding box center [1010, 110] width 78 height 21
